Goal: Transaction & Acquisition: Purchase product/service

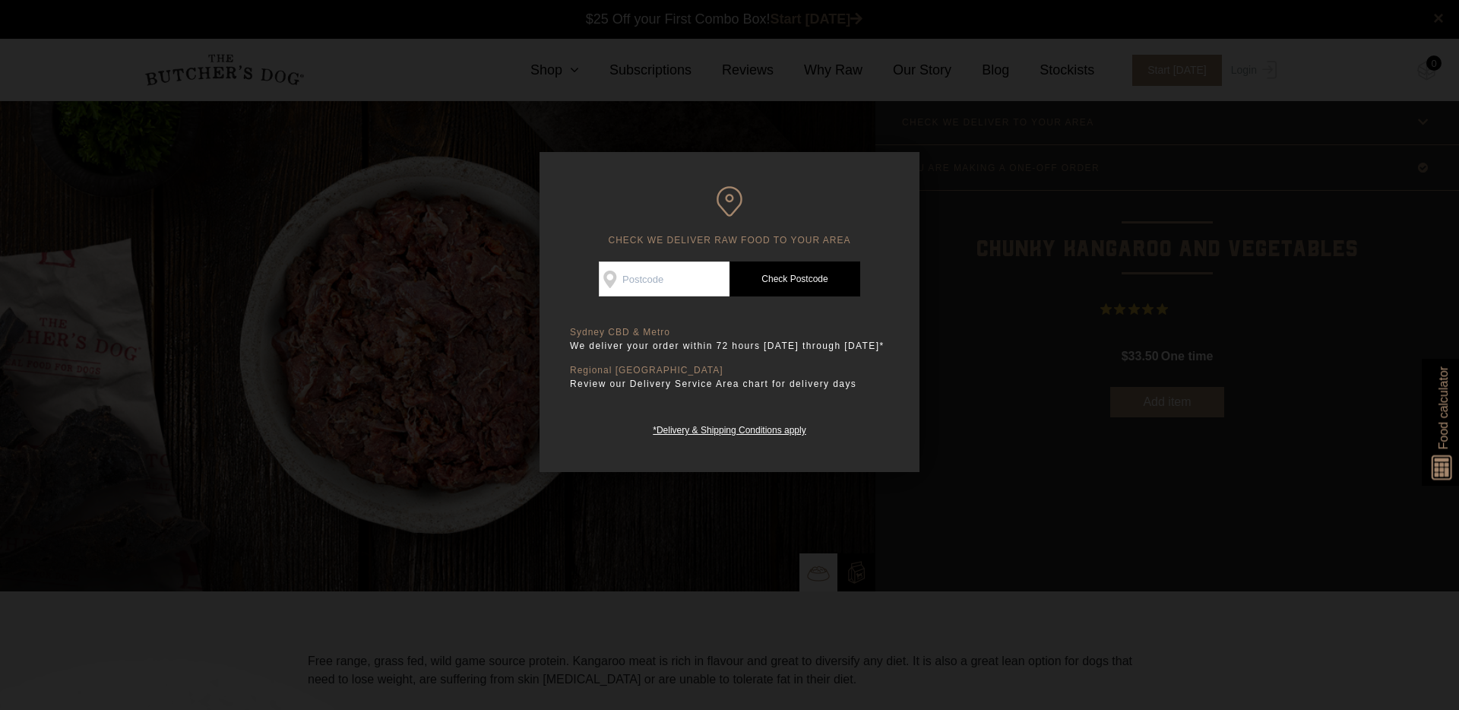
click at [661, 281] on input "Check Availability At" at bounding box center [664, 278] width 131 height 35
type input "2230"
click at [791, 282] on link "Check Postcode" at bounding box center [794, 278] width 131 height 35
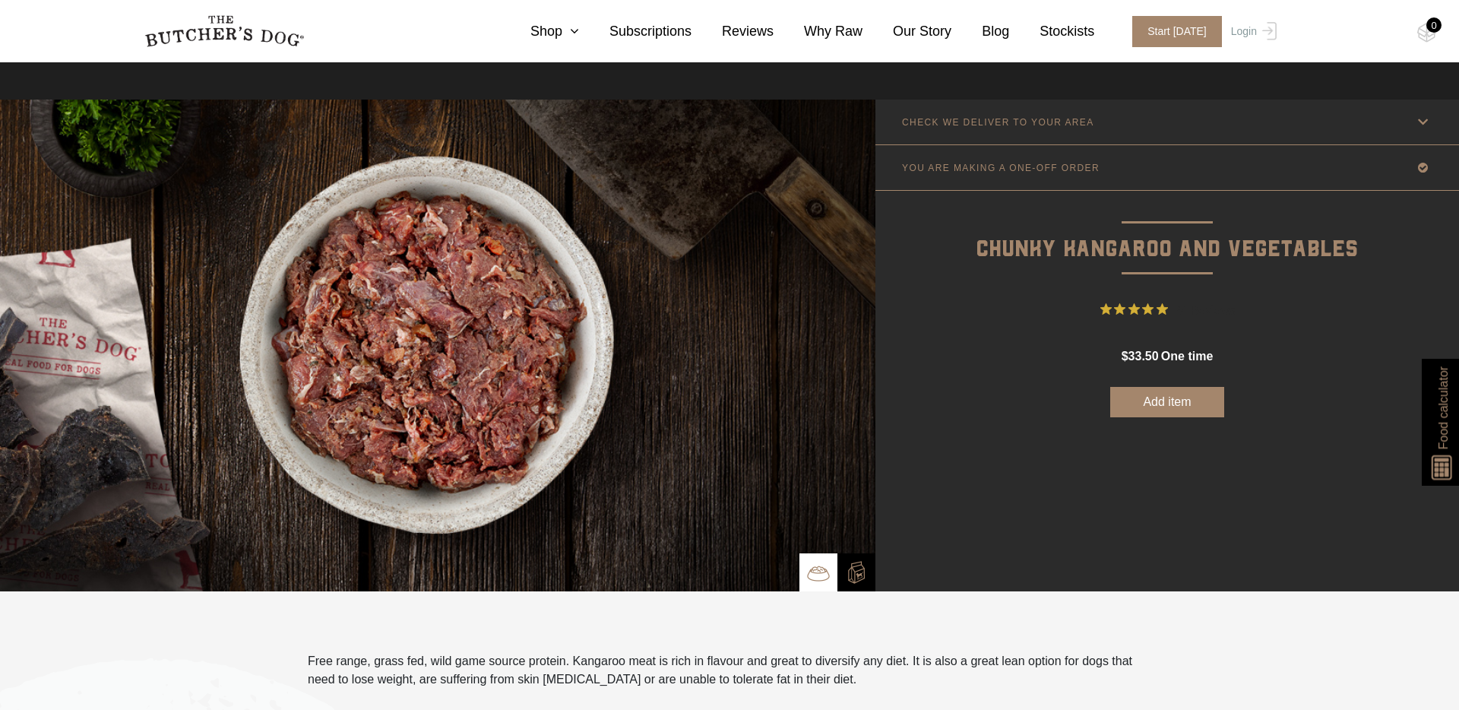
scroll to position [17, 0]
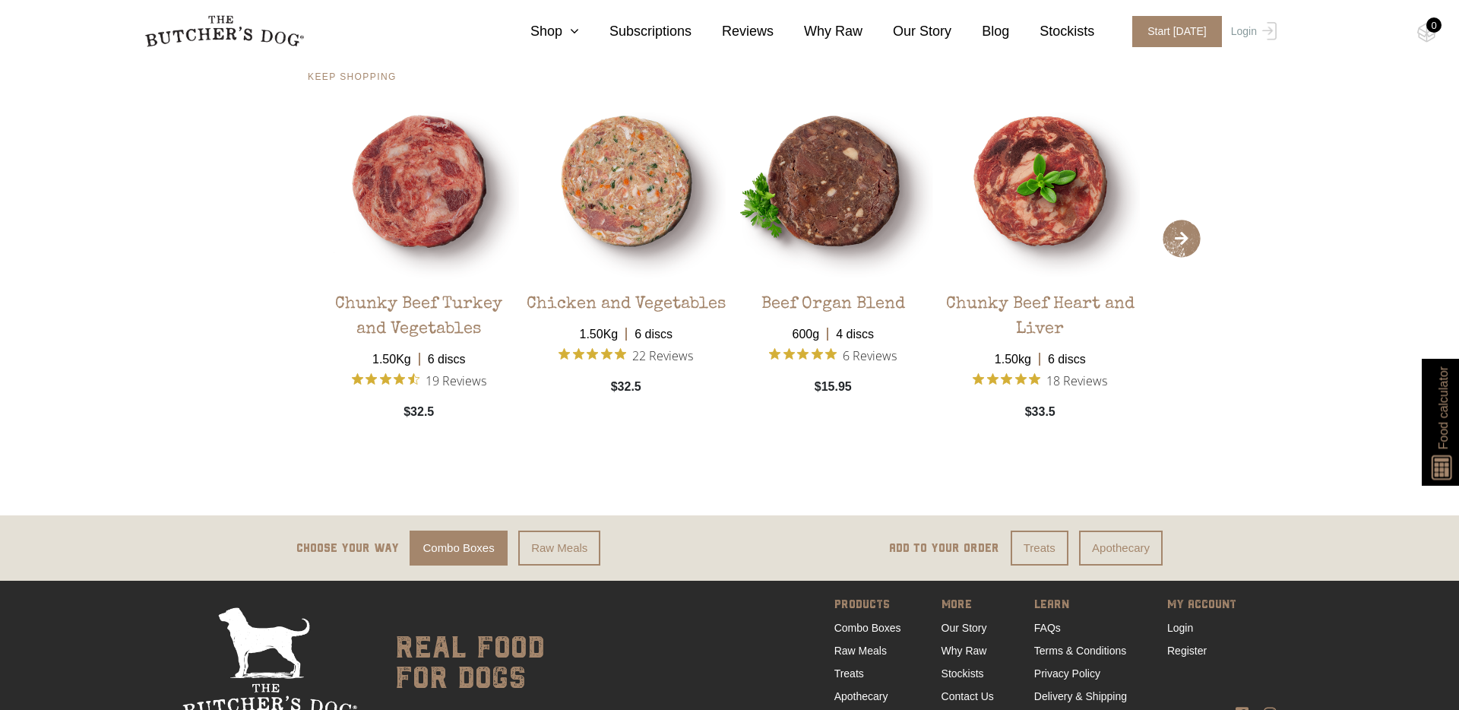
scroll to position [3132, 0]
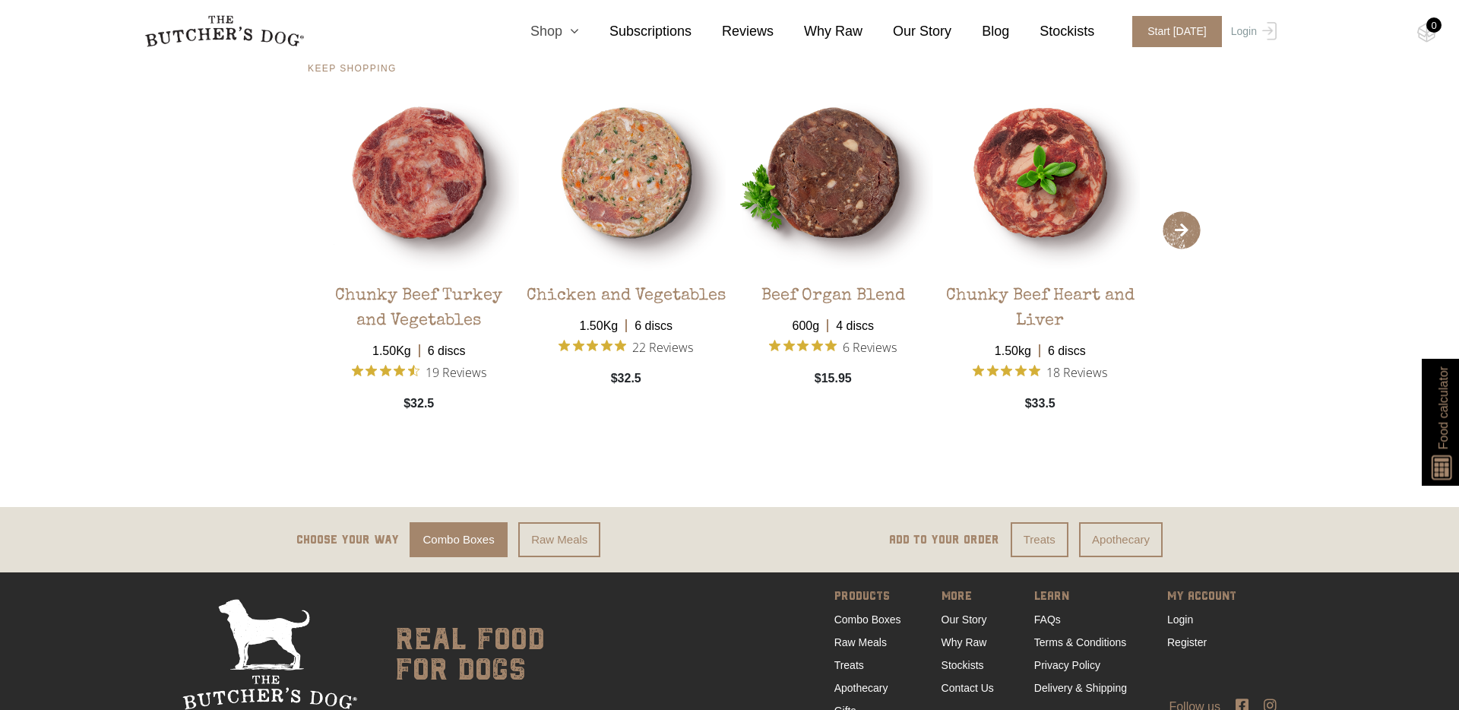
click at [562, 35] on link "Shop" at bounding box center [539, 31] width 79 height 21
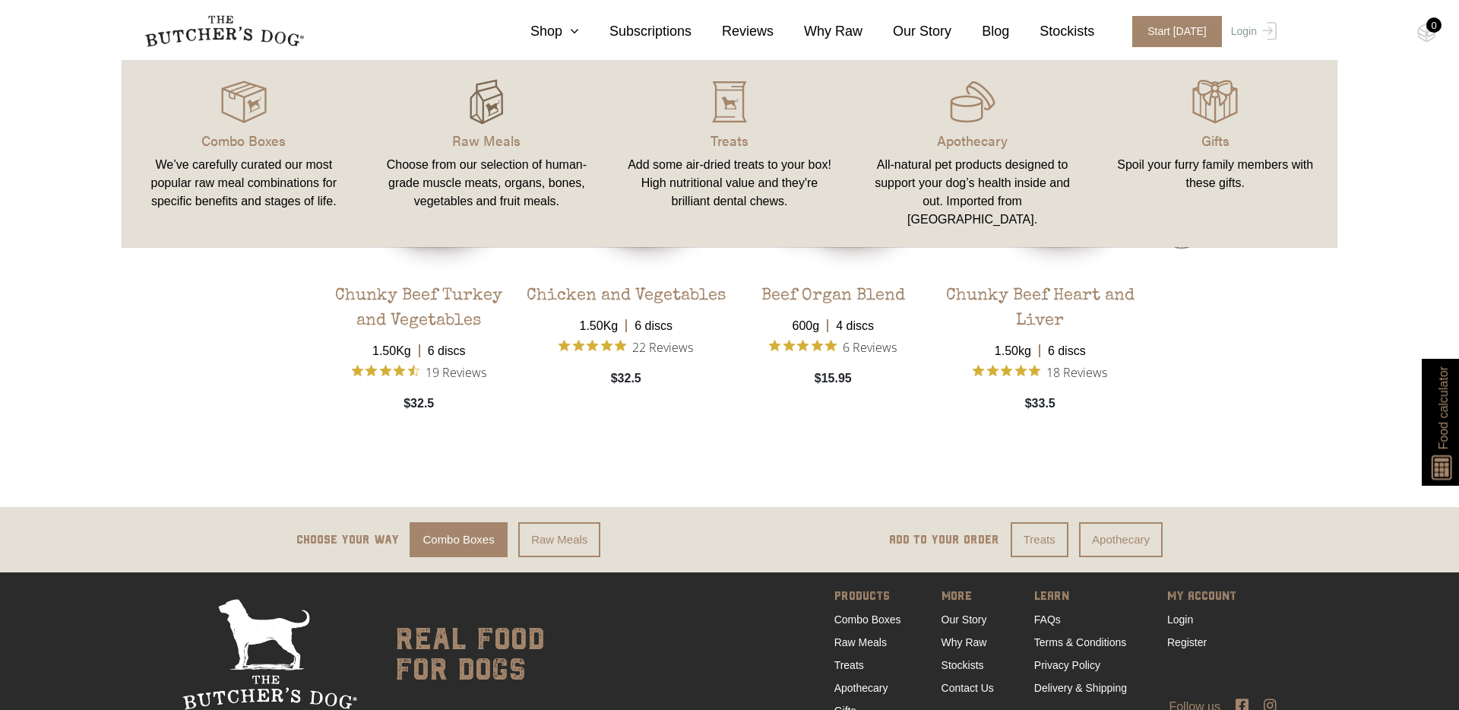
click at [491, 114] on img at bounding box center [486, 102] width 46 height 46
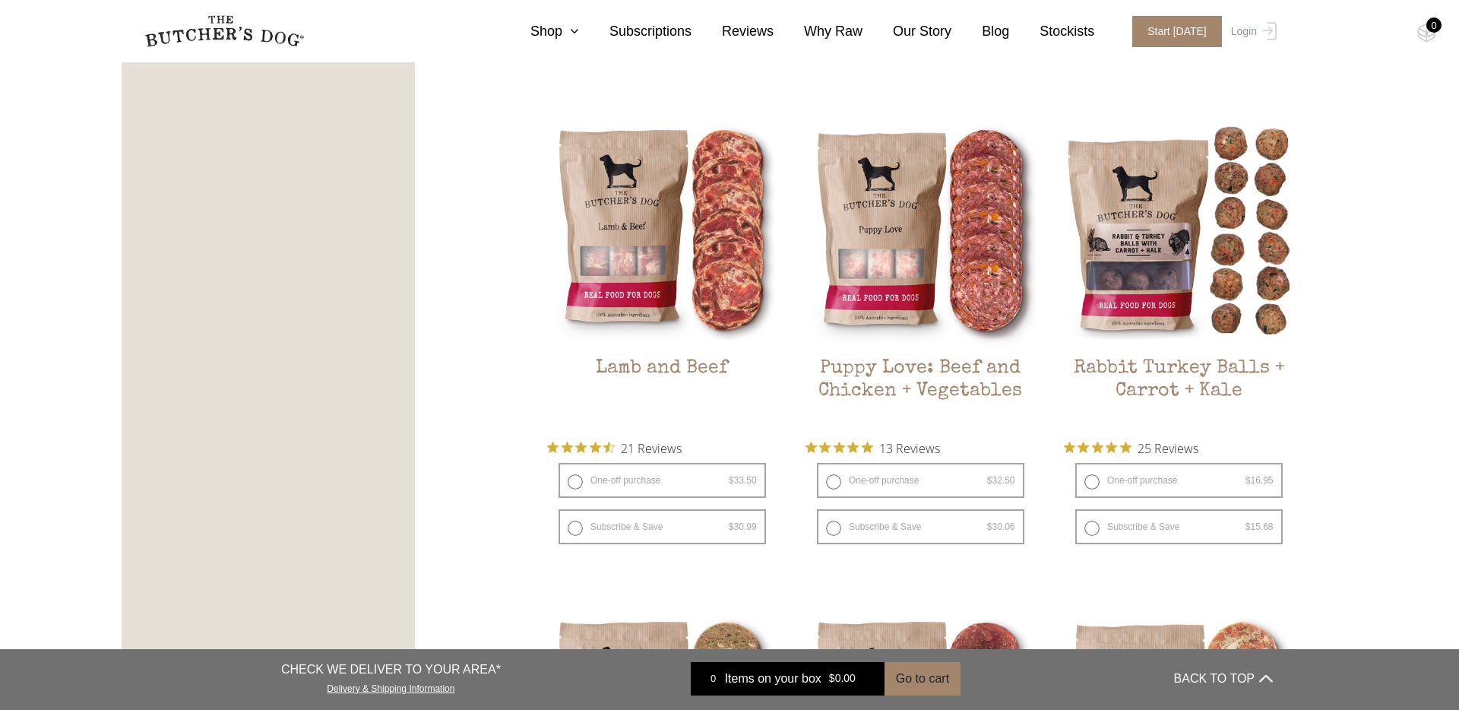
scroll to position [1300, 0]
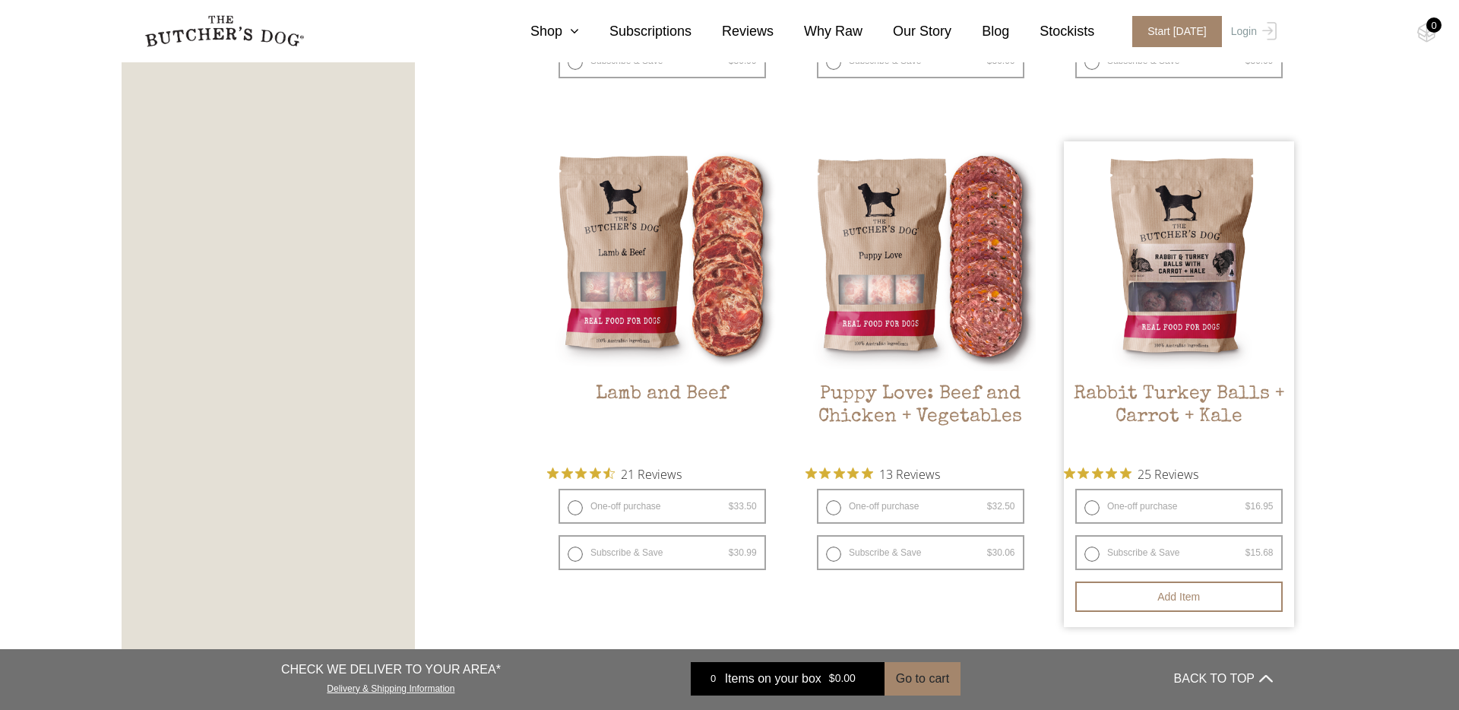
click at [1163, 261] on img at bounding box center [1179, 256] width 230 height 230
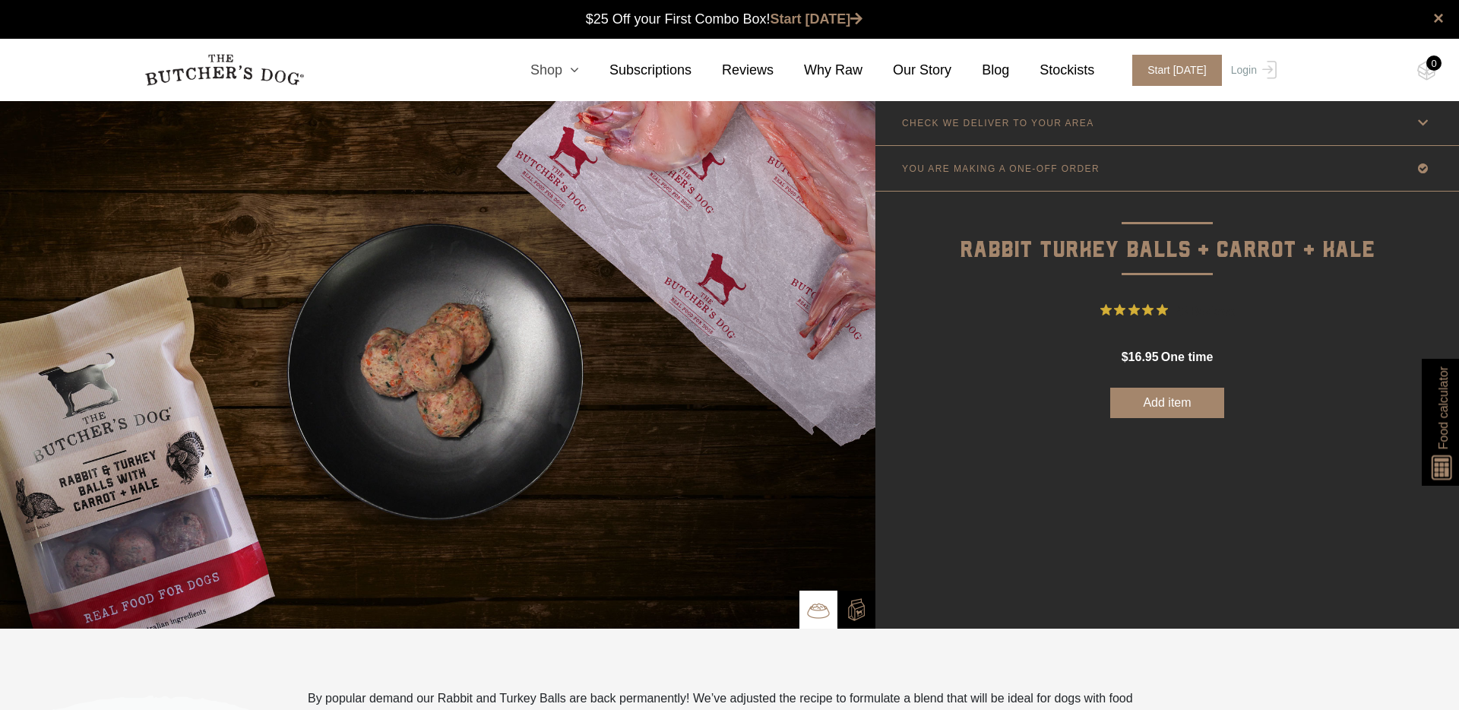
click at [567, 70] on icon at bounding box center [570, 70] width 17 height 14
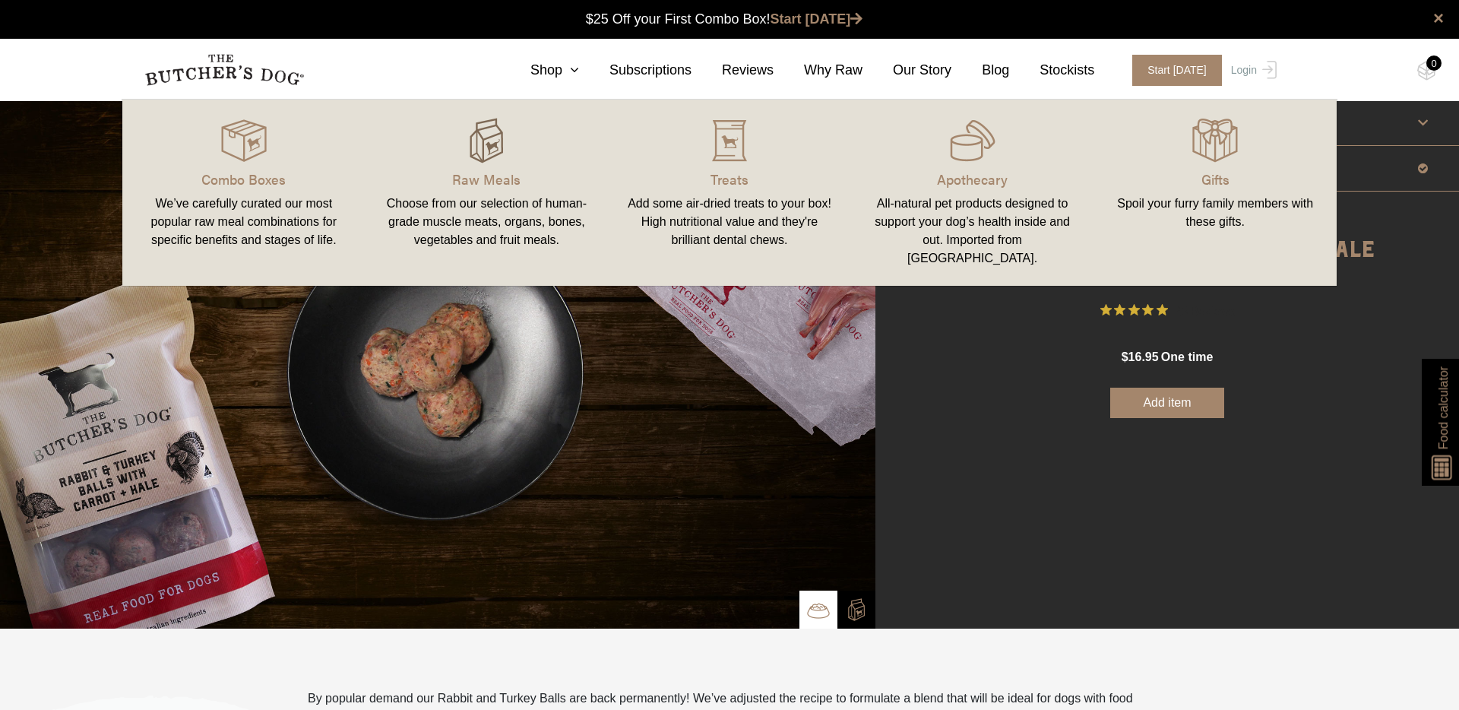
click at [491, 138] on img at bounding box center [486, 141] width 46 height 46
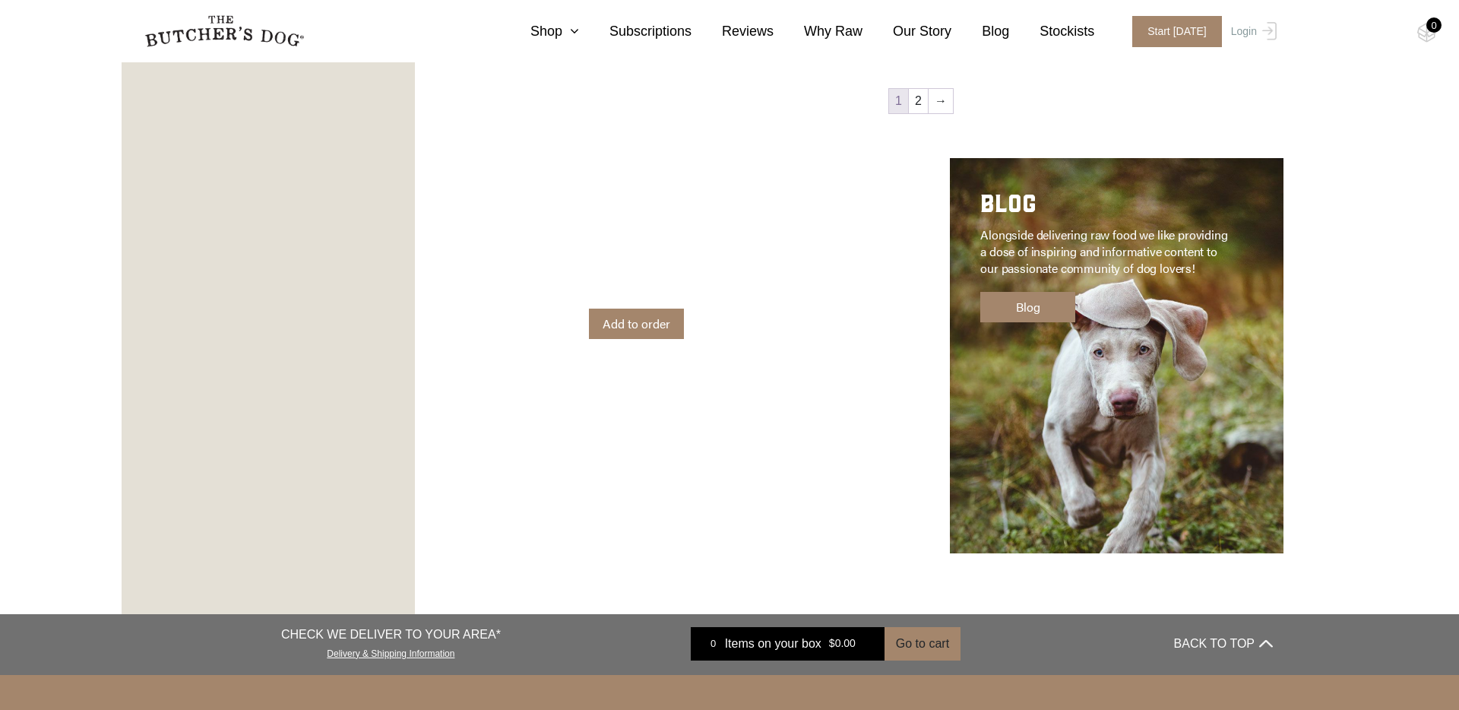
scroll to position [1913, 0]
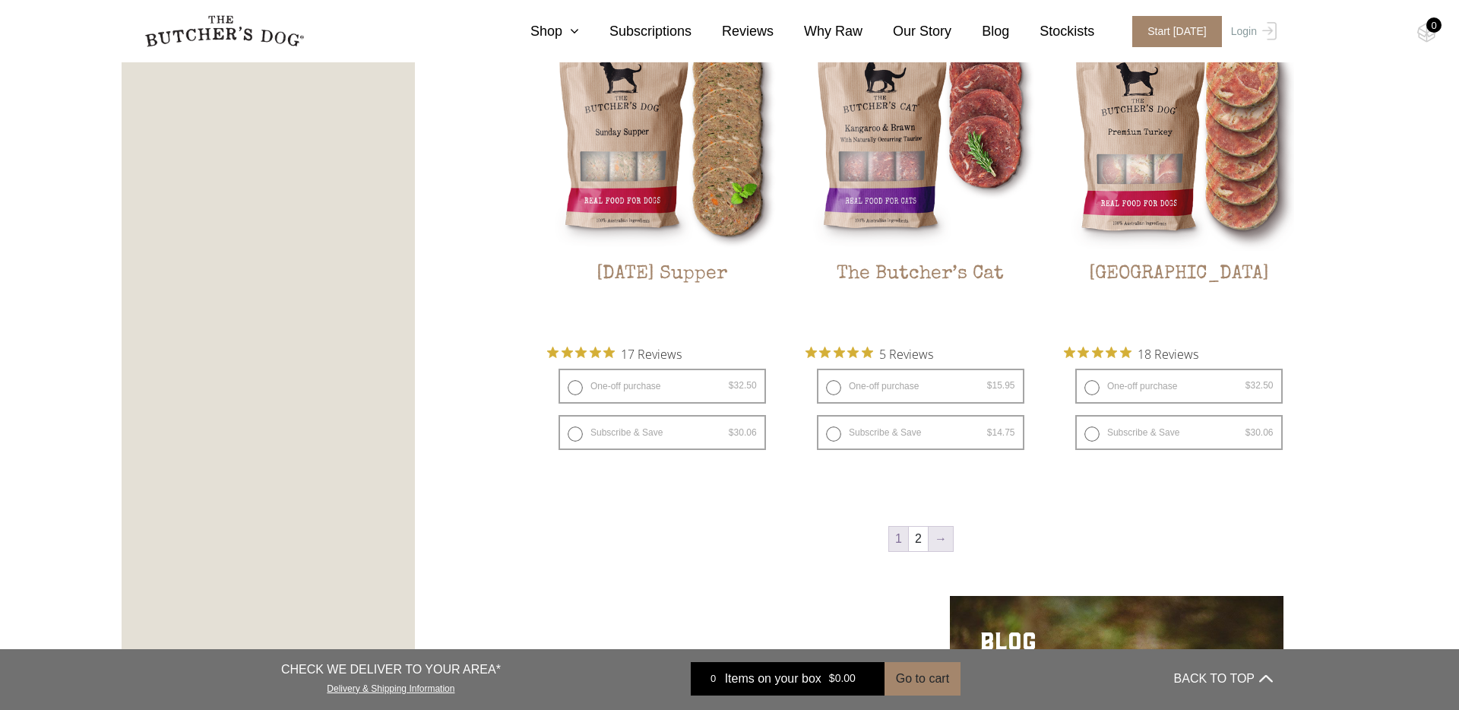
click at [944, 533] on link "→" at bounding box center [941, 539] width 24 height 24
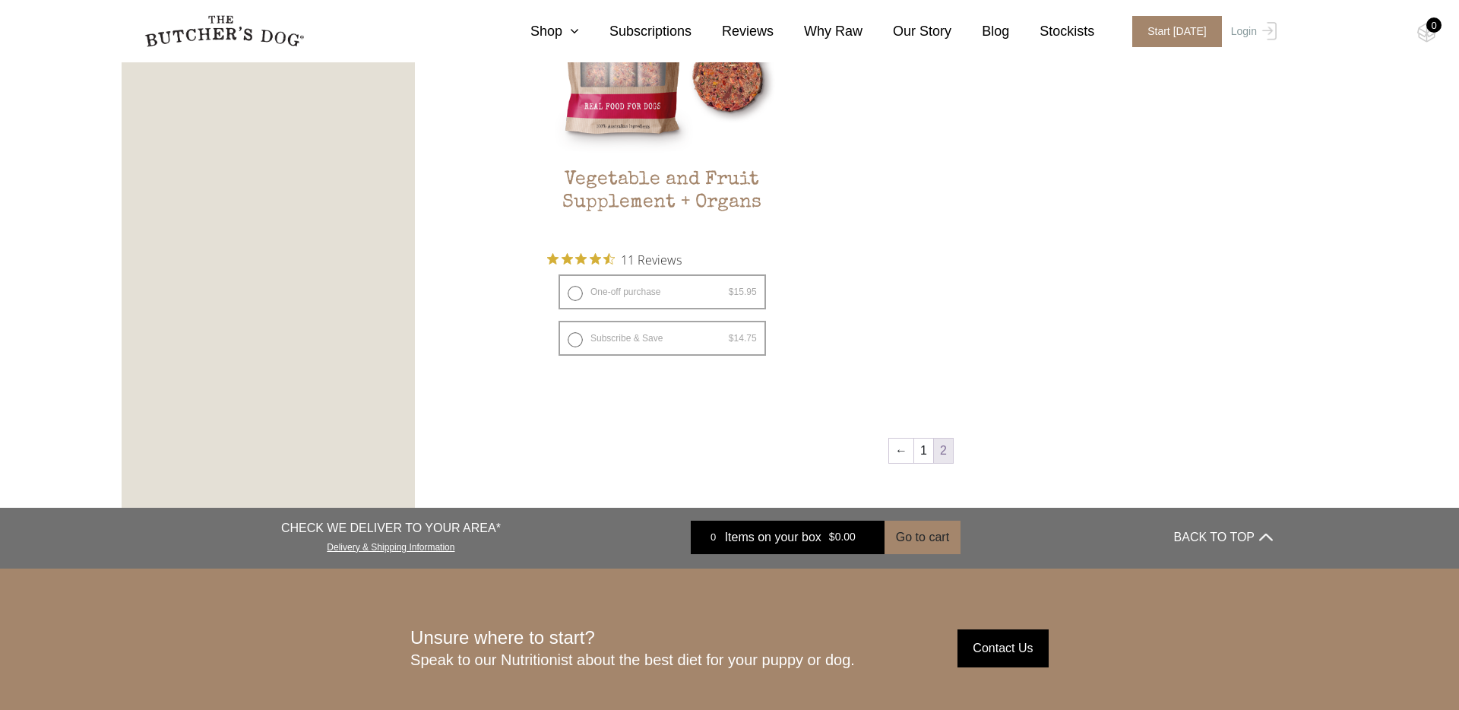
scroll to position [1103, 0]
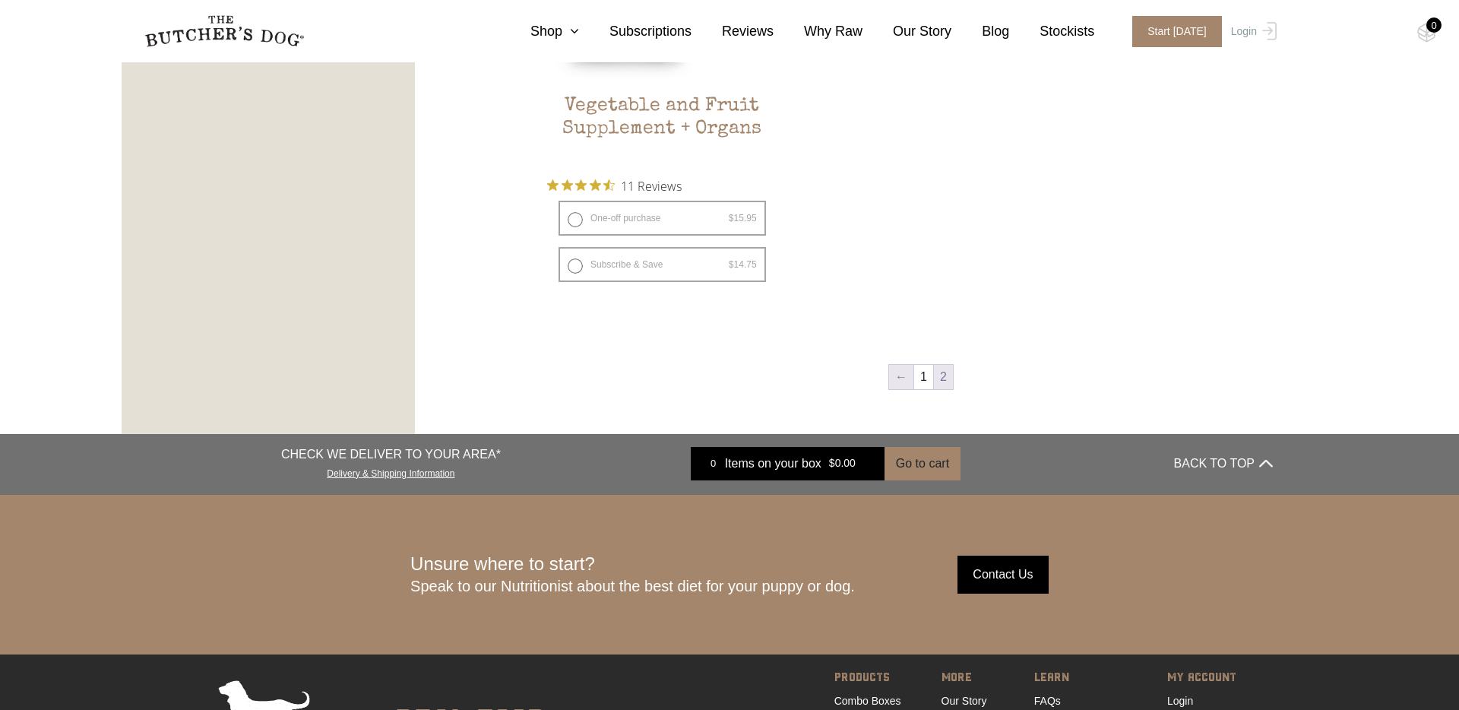
click at [897, 380] on link "←" at bounding box center [901, 377] width 24 height 24
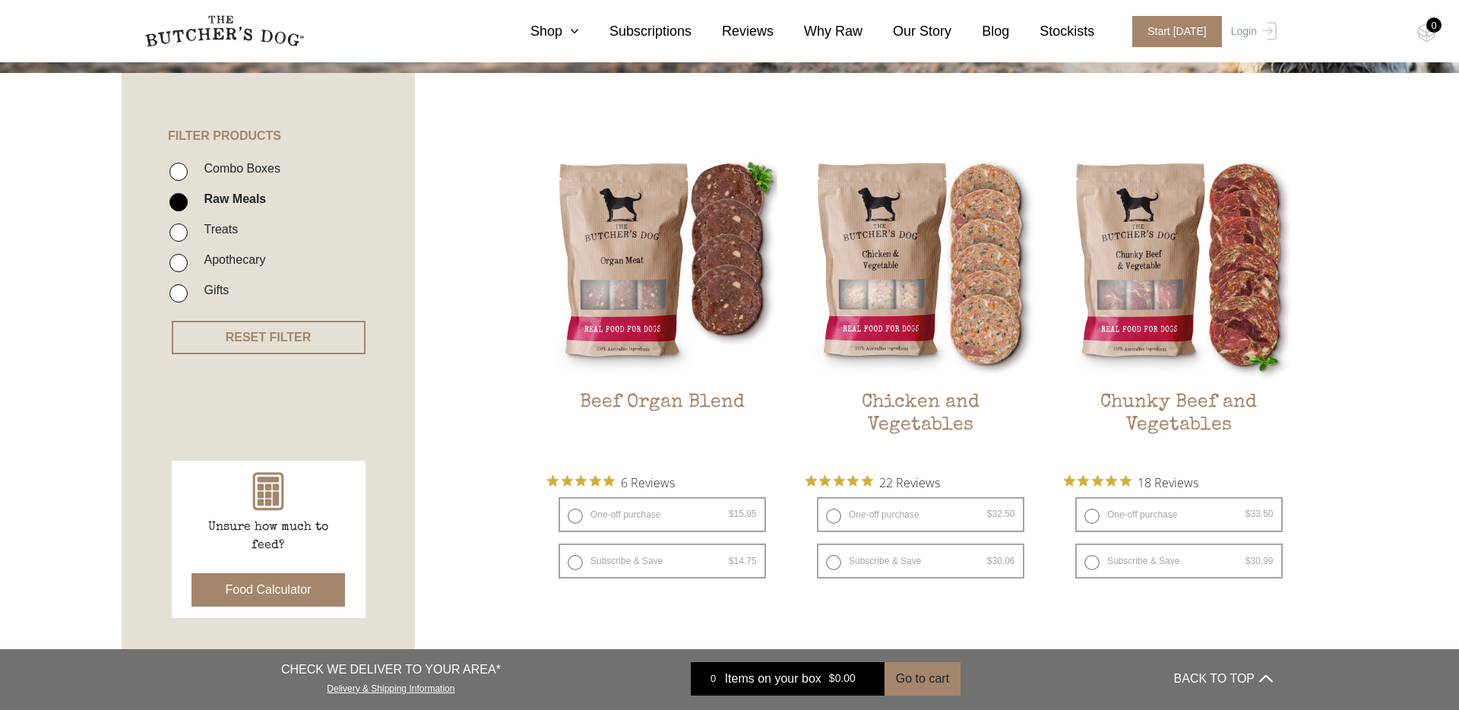
scroll to position [308, 0]
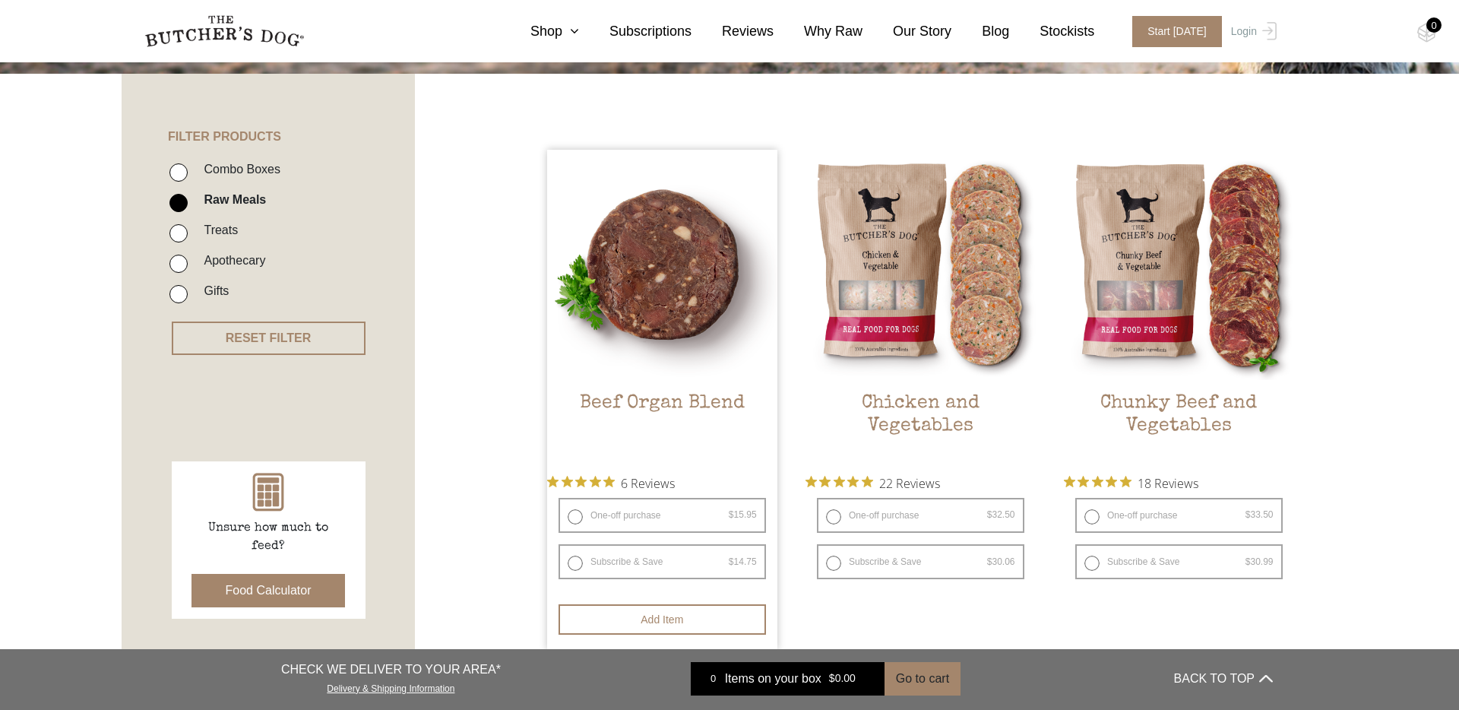
click at [605, 267] on img at bounding box center [662, 265] width 230 height 230
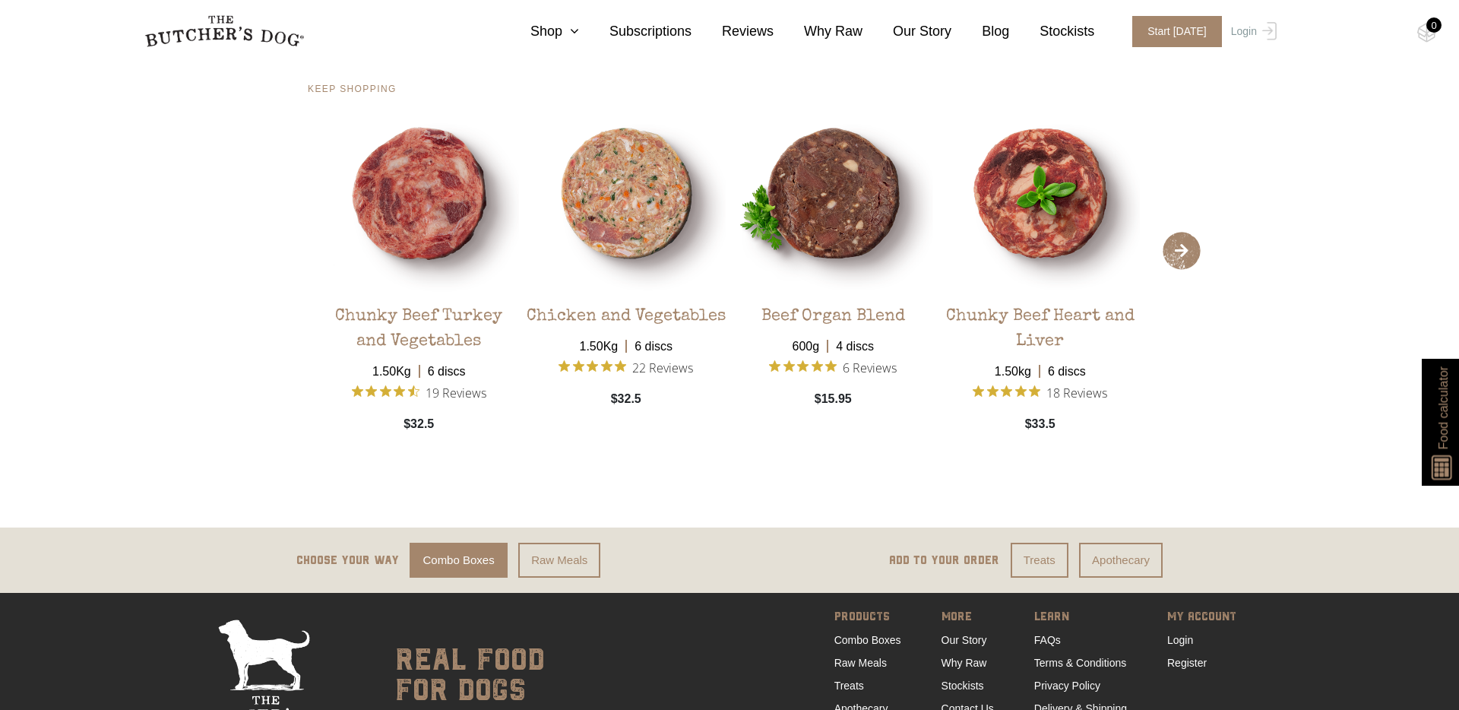
scroll to position [2571, 0]
click at [417, 453] on link "View Product" at bounding box center [419, 454] width 82 height 26
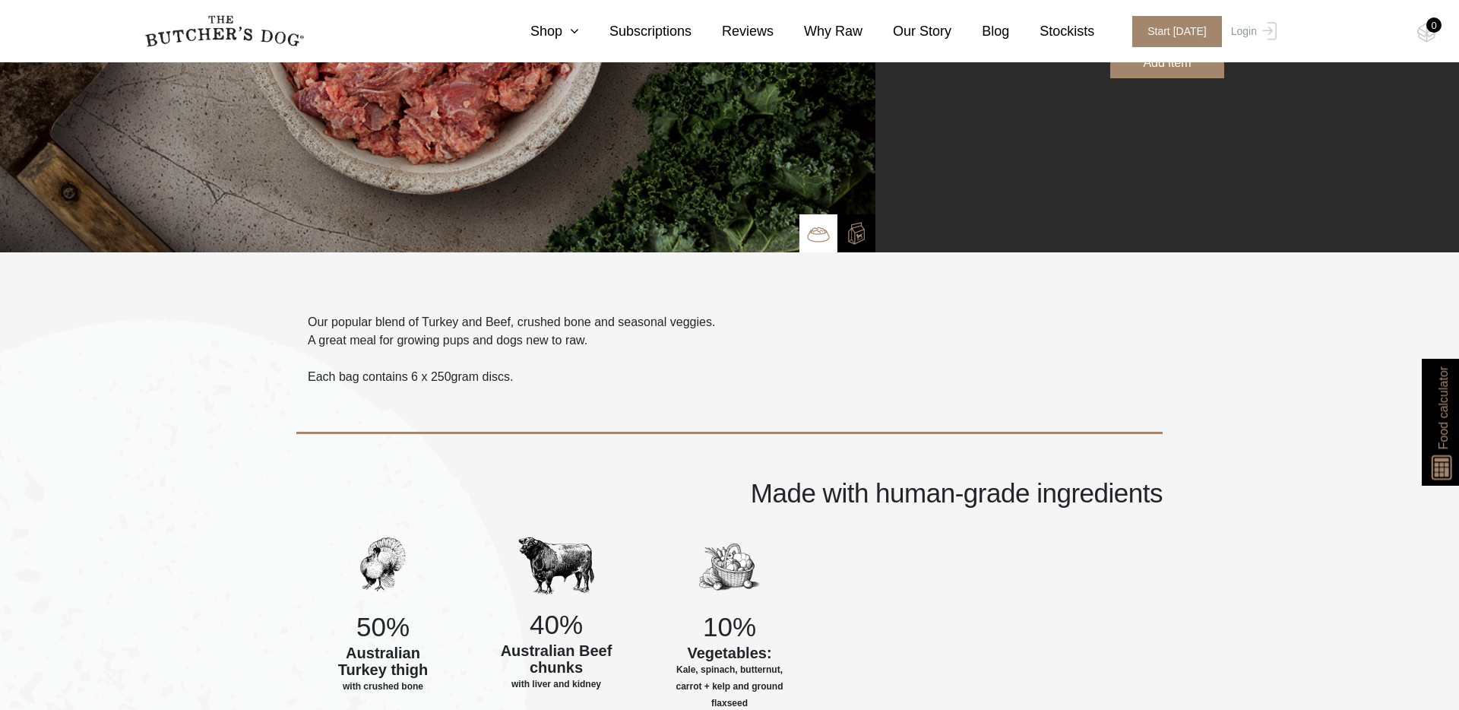
scroll to position [480, 0]
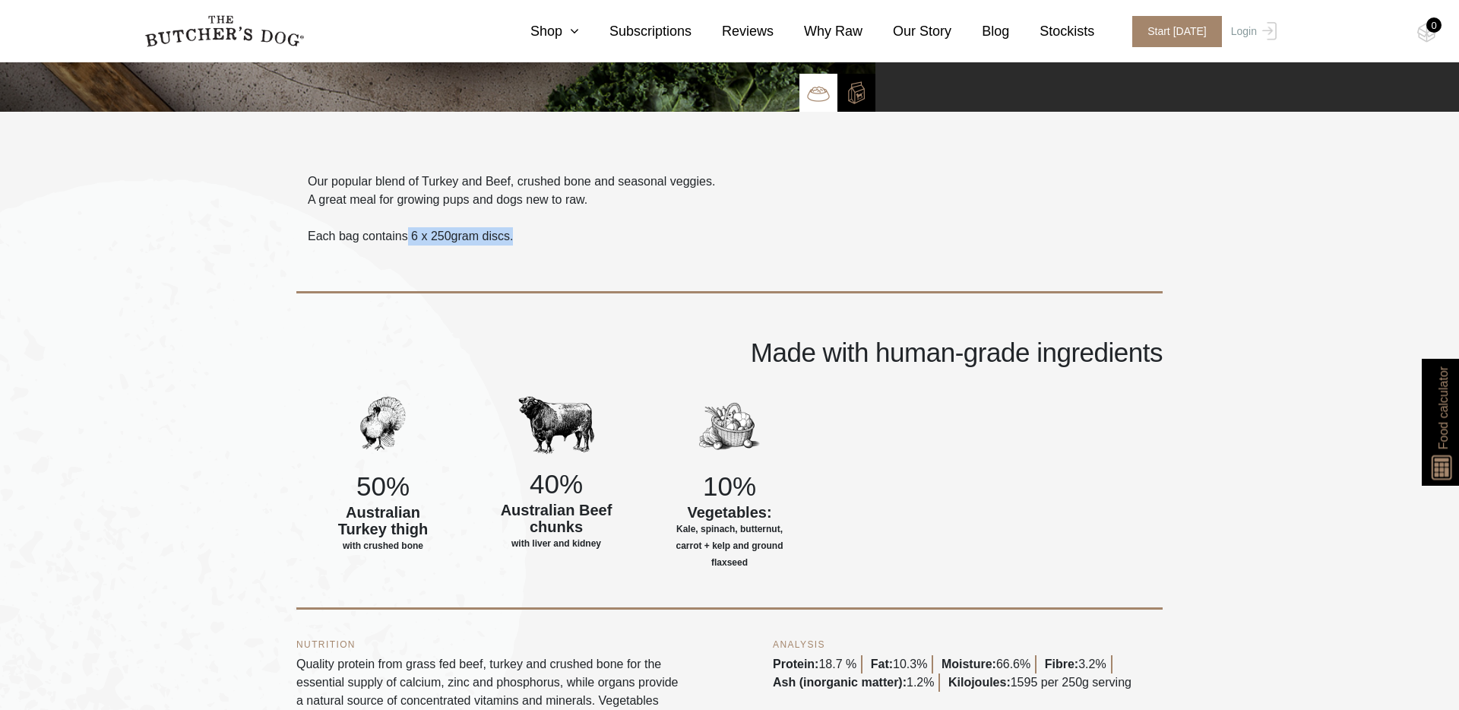
drag, startPoint x: 408, startPoint y: 234, endPoint x: 540, endPoint y: 234, distance: 132.2
click at [539, 234] on p "Each bag contains 6 x 250gram discs." at bounding box center [511, 236] width 407 height 18
click at [536, 248] on div "Made with human-grade ingredients" at bounding box center [729, 312] width 866 height 135
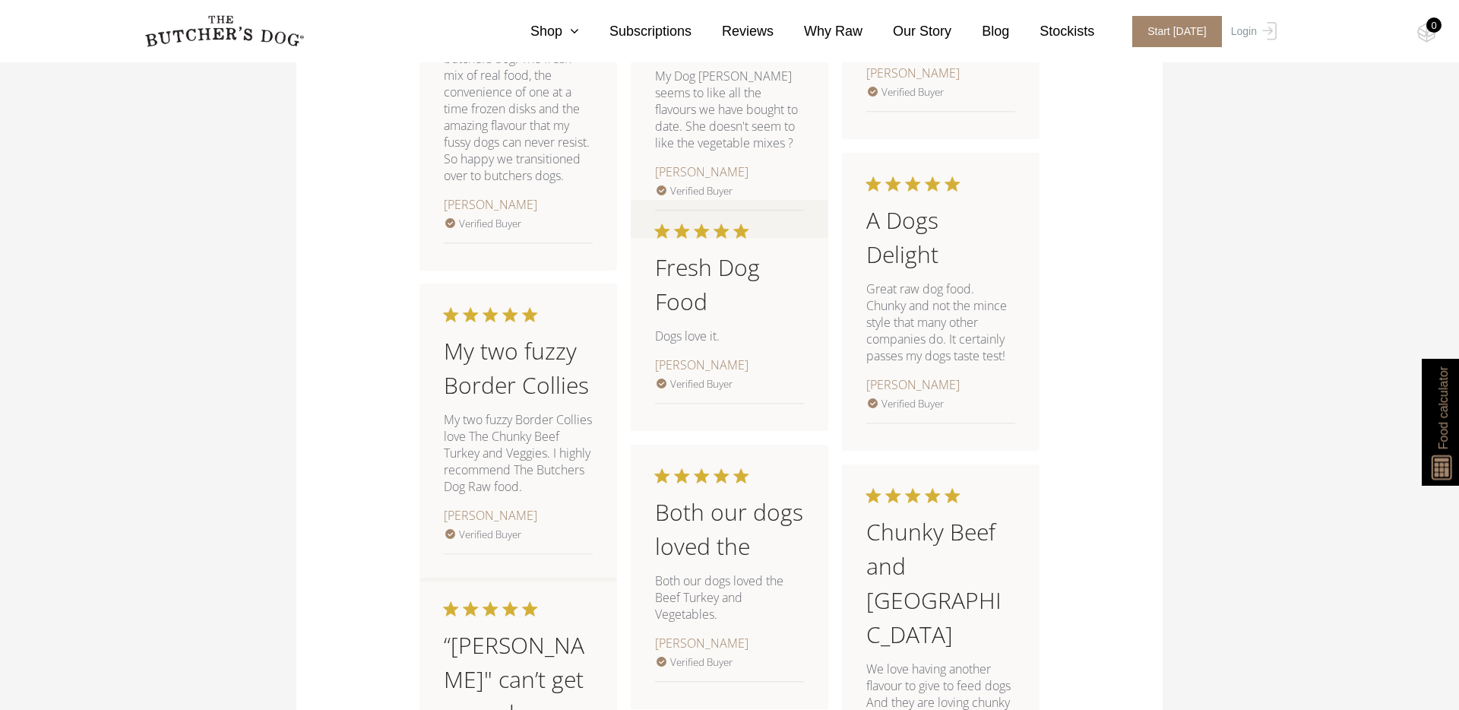
scroll to position [2085, 0]
